Goal: Use online tool/utility: Utilize a website feature to perform a specific function

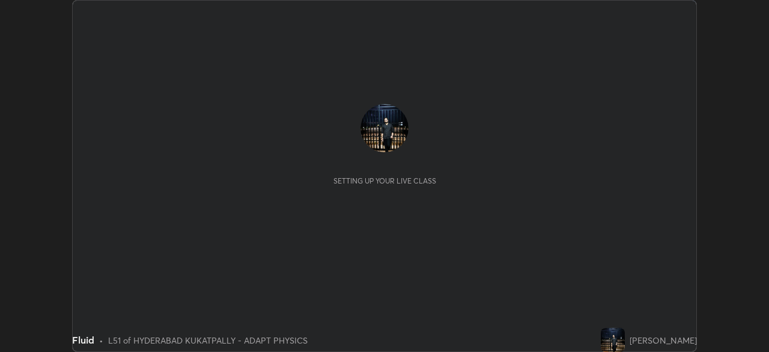
scroll to position [352, 769]
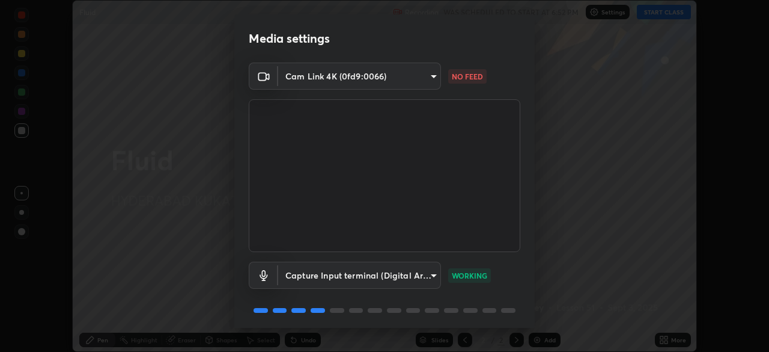
click at [319, 80] on body "Erase all Fluid Recording WAS SCHEDULED TO START AT 6:52 PM Settings START CLAS…" at bounding box center [384, 176] width 769 height 352
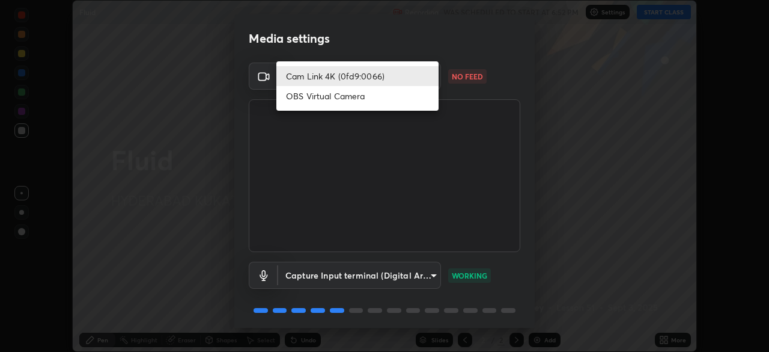
click at [318, 99] on li "OBS Virtual Camera" at bounding box center [357, 96] width 162 height 20
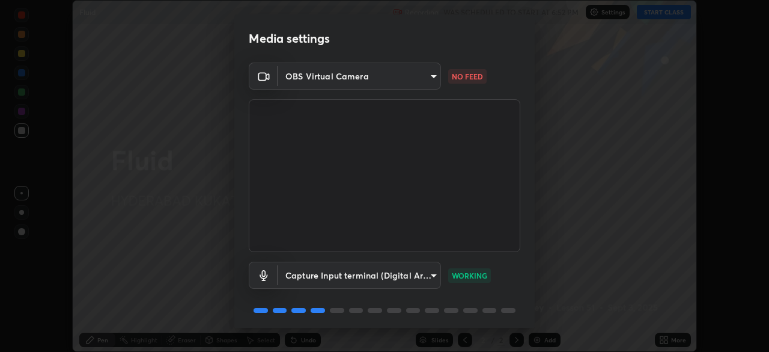
click at [308, 81] on body "Erase all Fluid Recording WAS SCHEDULED TO START AT 6:52 PM Settings START CLAS…" at bounding box center [384, 176] width 769 height 352
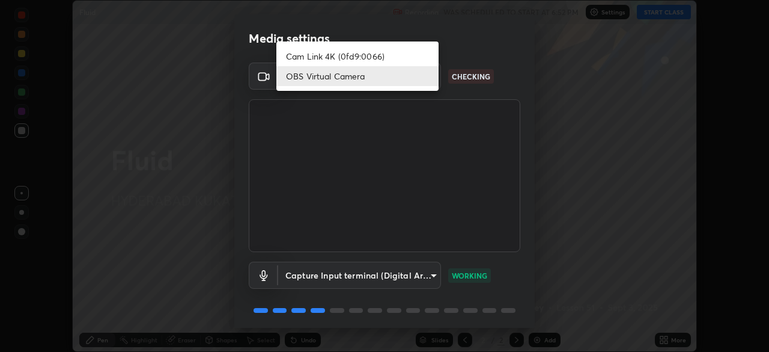
click at [304, 58] on li "Cam Link 4K (0fd9:0066)" at bounding box center [357, 56] width 162 height 20
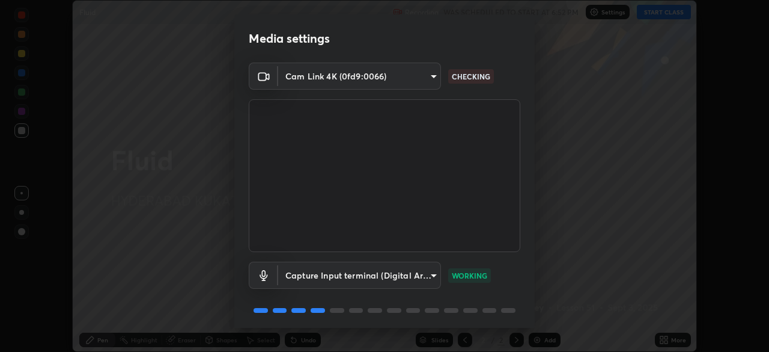
type input "564d6a338ba0dead43bef59732b5d39f037e5013e007da9fa34c2e2437b1e0f3"
click at [28, 153] on div "Media settings Cam Link 4K (0fd9:0066) 564d6a338ba0dead43bef59732b5d39f037e5013…" at bounding box center [384, 176] width 769 height 352
